Goal: Task Accomplishment & Management: Manage account settings

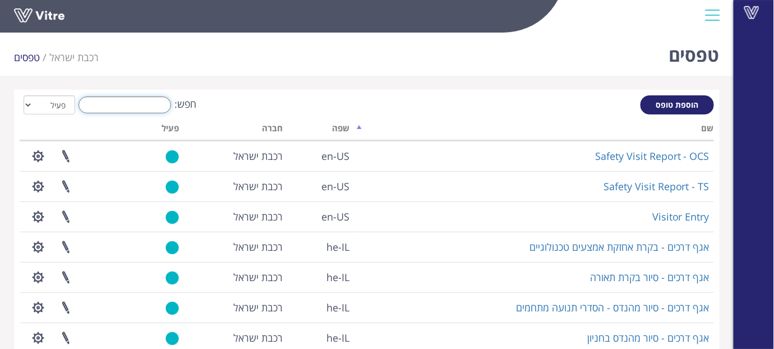
click at [141, 104] on input "חפש:" at bounding box center [125, 104] width 93 height 17
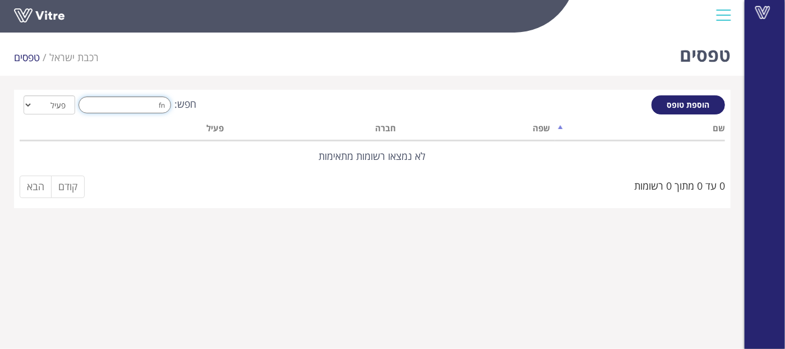
type input "f"
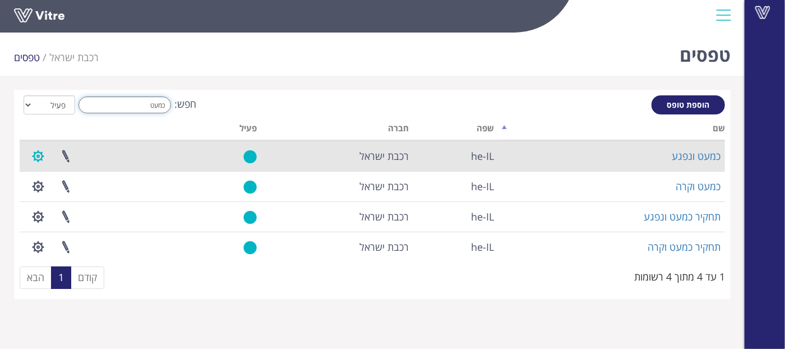
type input "כמעט"
click at [40, 156] on button "button" at bounding box center [38, 156] width 28 height 30
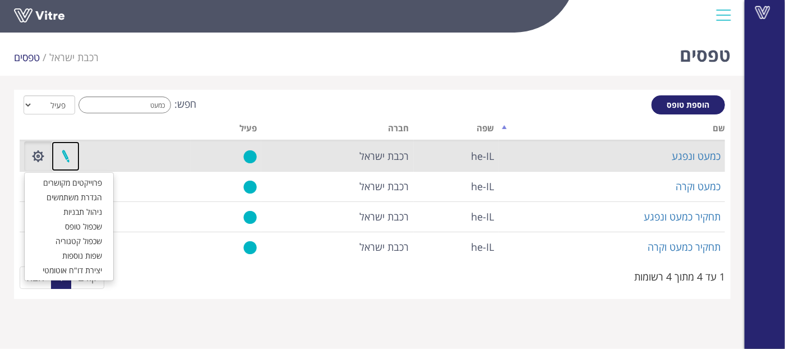
click at [68, 153] on link at bounding box center [66, 156] width 28 height 30
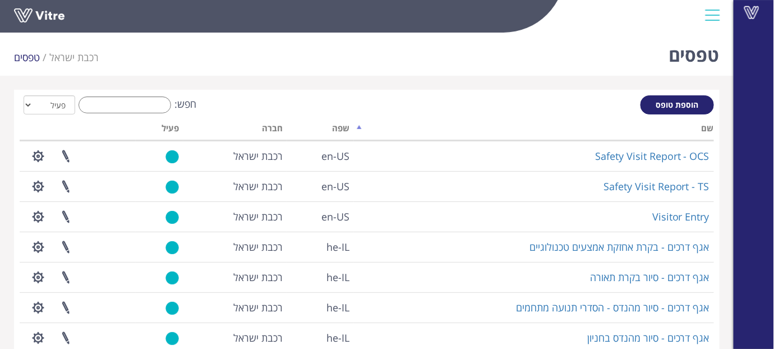
click at [443, 50] on div "טפסים רכבת ישראל טפסים" at bounding box center [367, 52] width 734 height 48
